Goal: Information Seeking & Learning: Check status

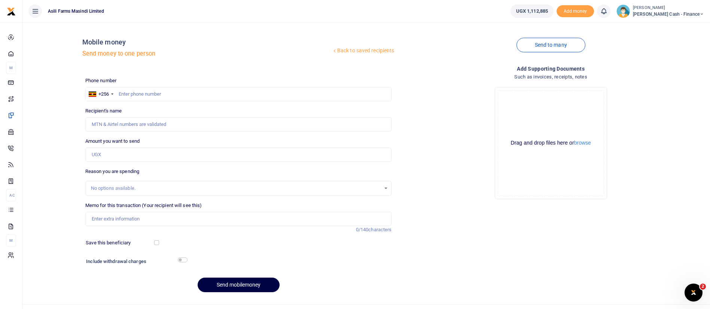
click at [675, 15] on span "[PERSON_NAME] Cash - Finance" at bounding box center [668, 14] width 71 height 7
click at [670, 22] on link "Switch accounts" at bounding box center [650, 27] width 59 height 10
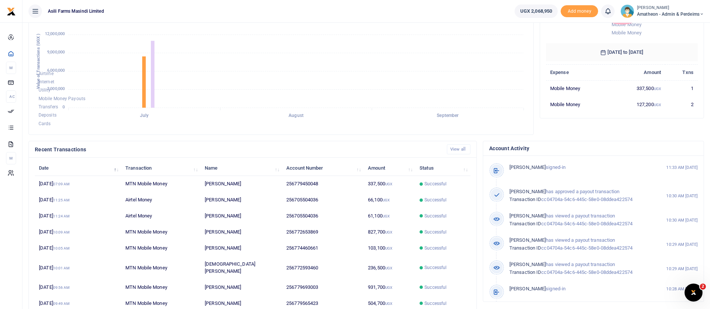
scroll to position [138, 0]
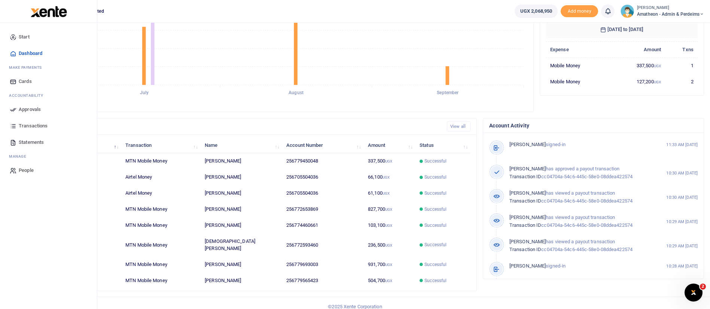
click at [27, 140] on span "Statements" at bounding box center [31, 142] width 25 height 7
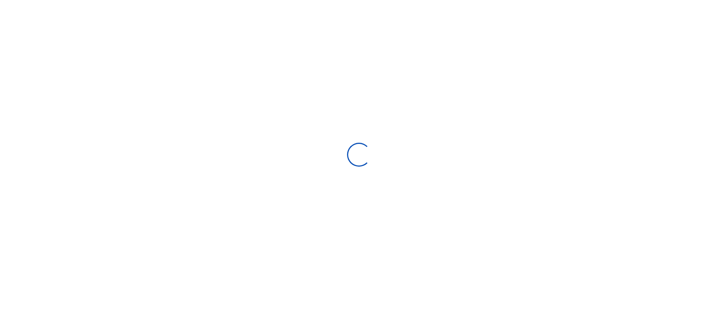
select select "ALL"
type input "[DATE] - [DATE]"
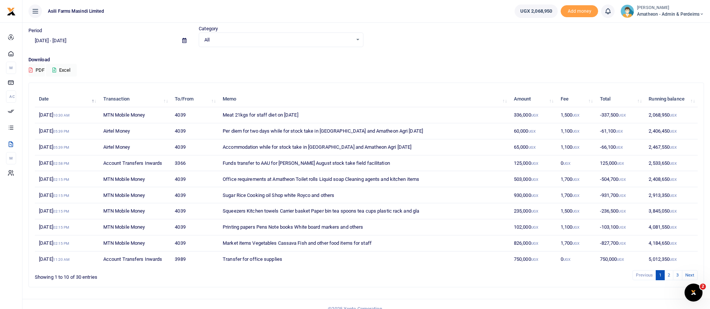
scroll to position [35, 0]
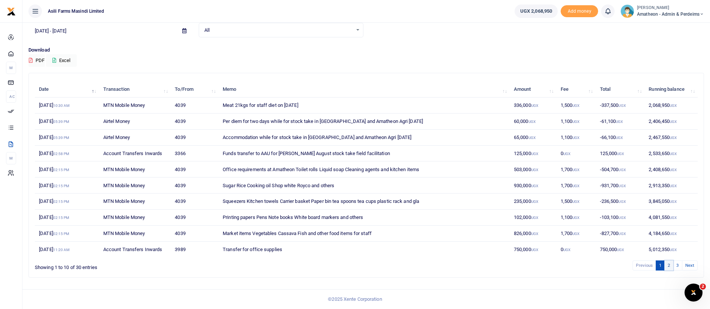
click at [669, 266] on link "2" at bounding box center [668, 266] width 9 height 10
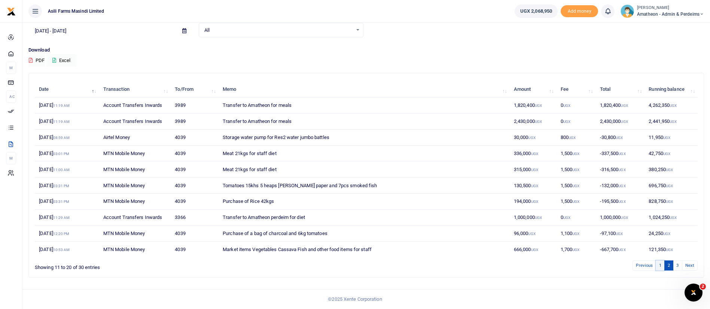
click at [662, 268] on link "1" at bounding box center [660, 266] width 9 height 10
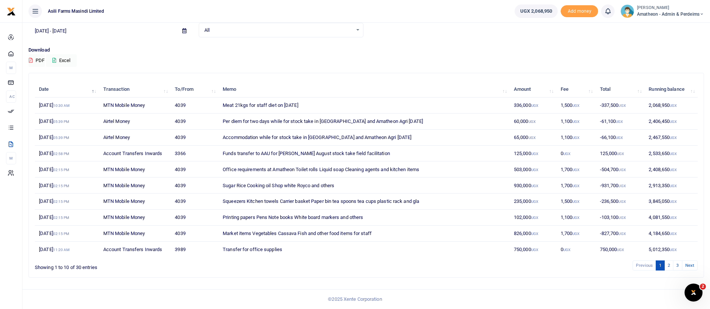
click at [662, 10] on small "[PERSON_NAME]" at bounding box center [670, 8] width 67 height 6
click at [676, 27] on link "Switch accounts" at bounding box center [675, 27] width 59 height 10
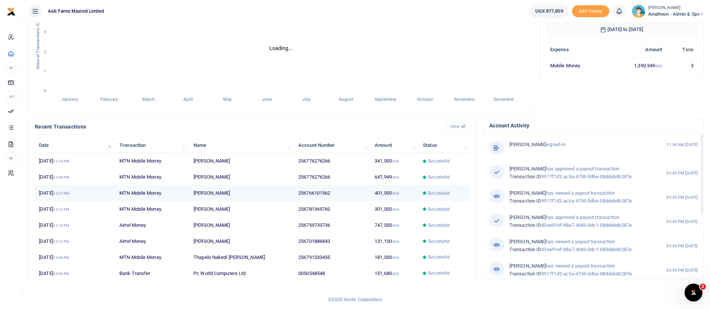
scroll to position [9, 9]
click at [425, 190] on span "Successful" at bounding box center [444, 193] width 43 height 7
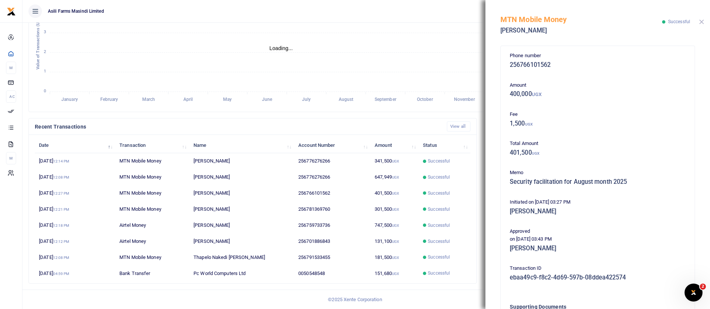
click at [703, 22] on button "Close" at bounding box center [701, 21] width 5 height 5
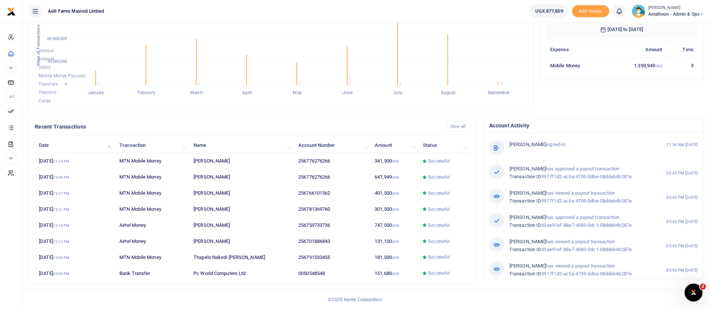
click at [657, 7] on small "[PERSON_NAME]" at bounding box center [676, 8] width 56 height 6
click at [681, 26] on link "Switch accounts" at bounding box center [675, 27] width 59 height 10
